Goal: Task Accomplishment & Management: Use online tool/utility

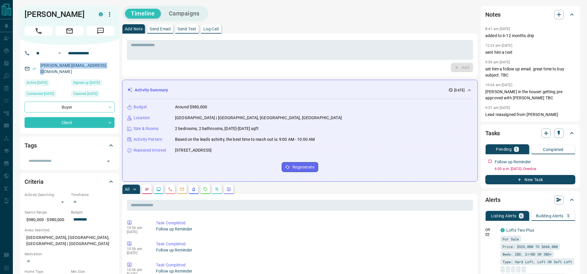
drag, startPoint x: 104, startPoint y: 66, endPoint x: 38, endPoint y: 68, distance: 66.4
click at [38, 68] on div "[PERSON_NAME][EMAIL_ADDRESS][DOMAIN_NAME]" at bounding box center [70, 69] width 90 height 16
copy link "[PERSON_NAME][EMAIL_ADDRESS][DOMAIN_NAME]"
click at [538, 180] on button "New Task" at bounding box center [531, 179] width 90 height 9
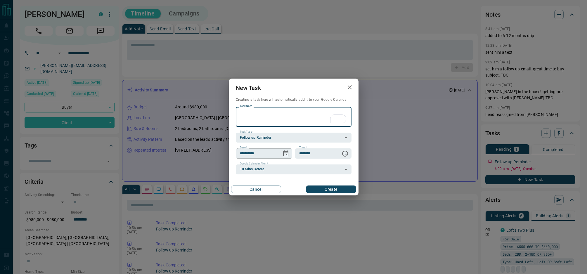
click at [288, 156] on icon "Choose date, selected date is Aug 16, 2025" at bounding box center [285, 154] width 5 height 6
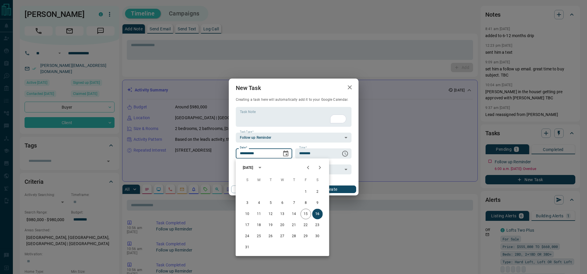
click at [317, 166] on icon "Next month" at bounding box center [320, 167] width 7 height 7
click at [306, 215] on button "14" at bounding box center [306, 214] width 11 height 11
type input "**********"
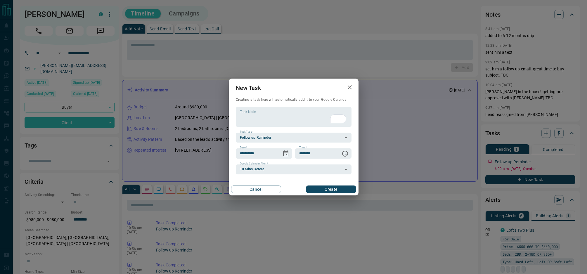
click at [339, 189] on button "Create" at bounding box center [331, 190] width 50 height 8
